Goal: Transaction & Acquisition: Purchase product/service

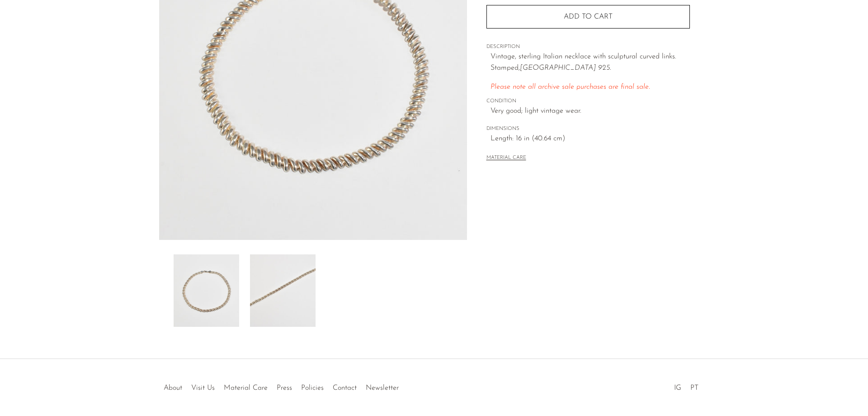
scroll to position [128, 0]
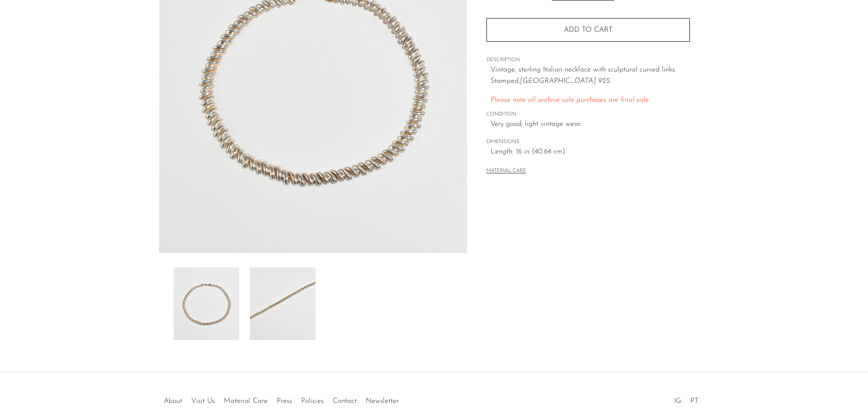
click at [345, 182] on img at bounding box center [313, 83] width 308 height 339
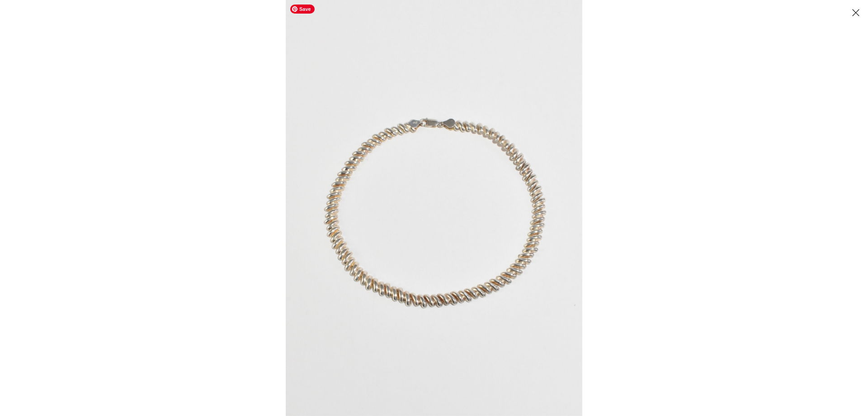
click at [467, 302] on img at bounding box center [434, 208] width 297 height 416
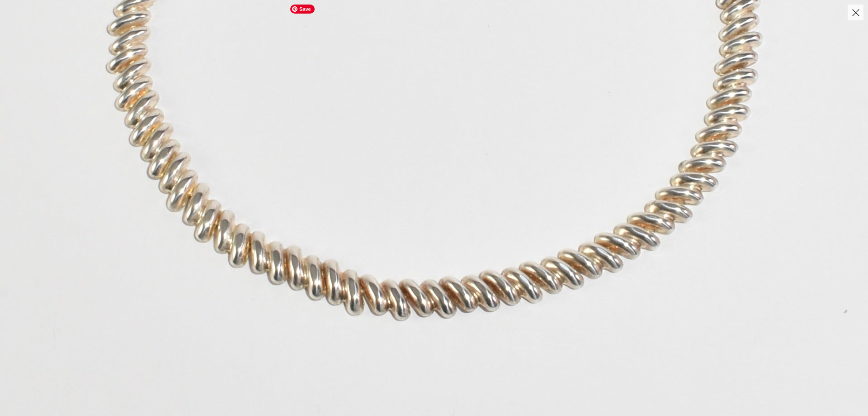
click at [461, 301] on img at bounding box center [430, 25] width 875 height 1225
